Goal: Information Seeking & Learning: Learn about a topic

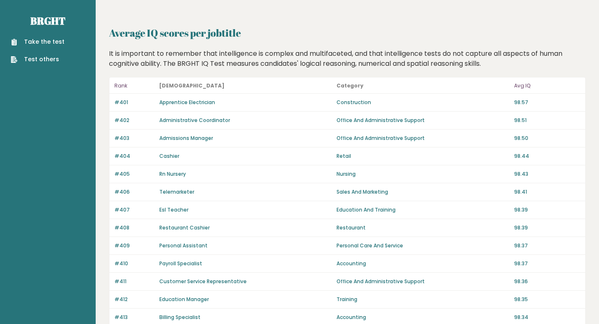
scroll to position [0, 0]
click at [526, 85] on p "Avg IQ" at bounding box center [547, 86] width 66 height 10
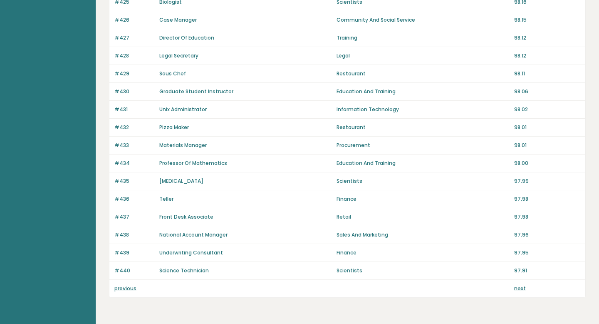
scroll to position [557, 0]
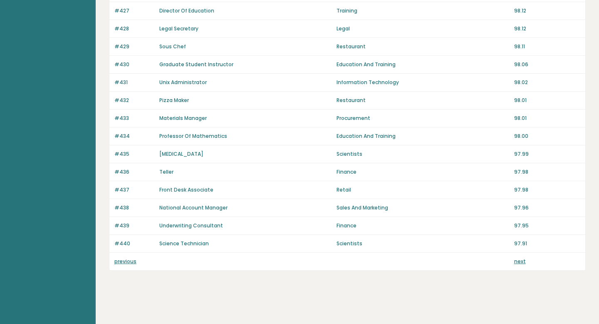
click at [516, 265] on div "previous next" at bounding box center [347, 261] width 476 height 17
click at [519, 263] on link "next" at bounding box center [520, 261] width 12 height 7
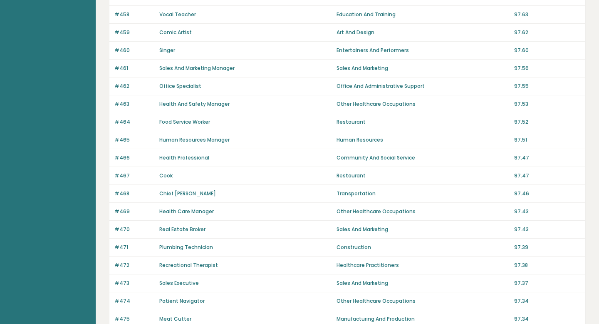
scroll to position [557, 0]
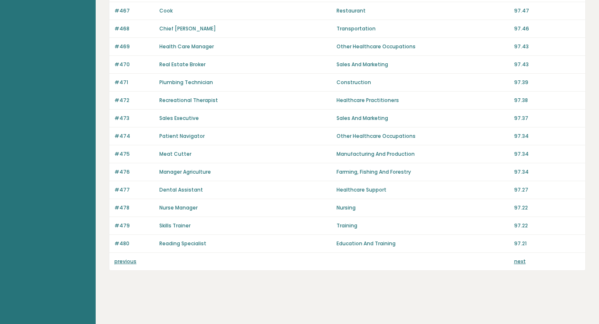
click at [519, 262] on link "next" at bounding box center [520, 261] width 12 height 7
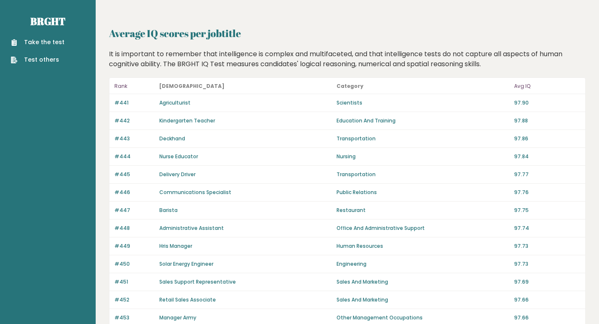
scroll to position [557, 0]
